Goal: Transaction & Acquisition: Purchase product/service

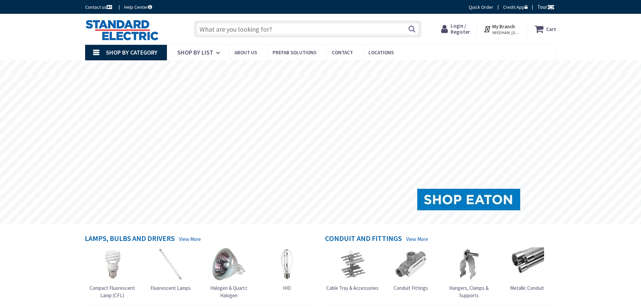
click at [461, 25] on span "Login / Register" at bounding box center [461, 29] width 20 height 12
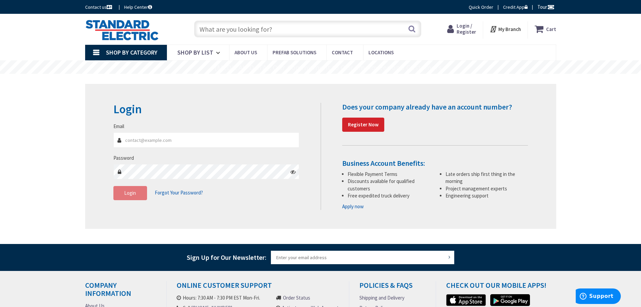
type input "[EMAIL_ADDRESS][DOMAIN_NAME]"
click at [122, 193] on button "Login" at bounding box center [130, 193] width 34 height 14
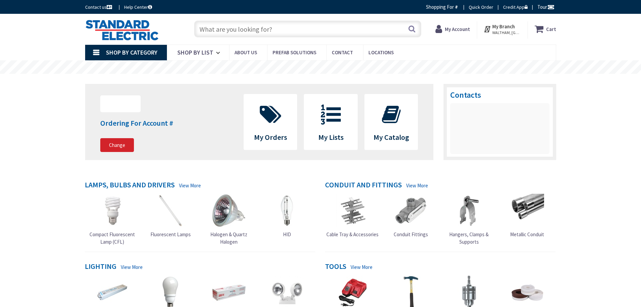
click at [242, 31] on input "text" at bounding box center [307, 29] width 227 height 17
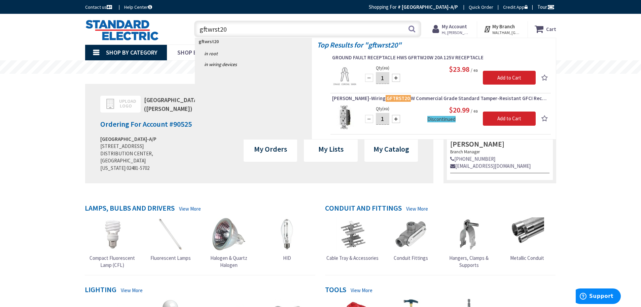
type input "gftwrst20w"
